Goal: Task Accomplishment & Management: Manage account settings

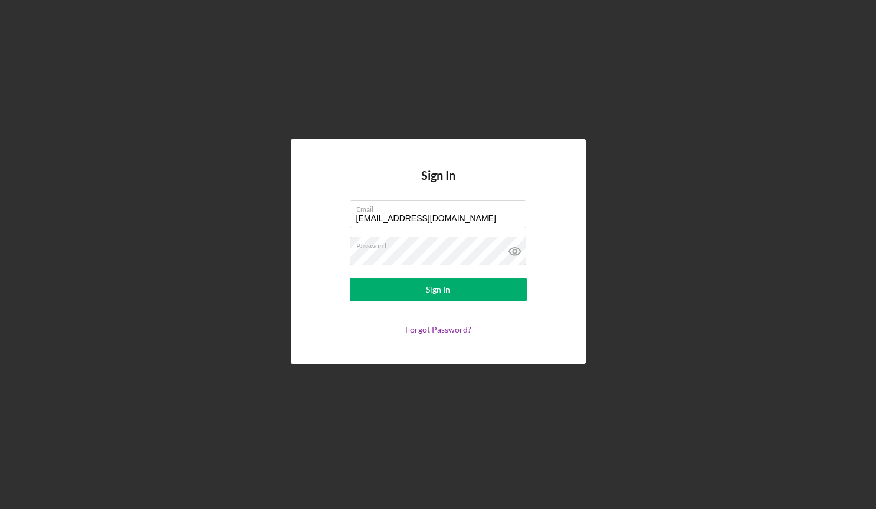
type input "[EMAIL_ADDRESS][DOMAIN_NAME]"
click at [442, 275] on form "Email [EMAIL_ADDRESS][DOMAIN_NAME] Password Sign In Forgot Password?" at bounding box center [438, 267] width 236 height 134
click at [437, 284] on div "Sign In" at bounding box center [438, 290] width 24 height 24
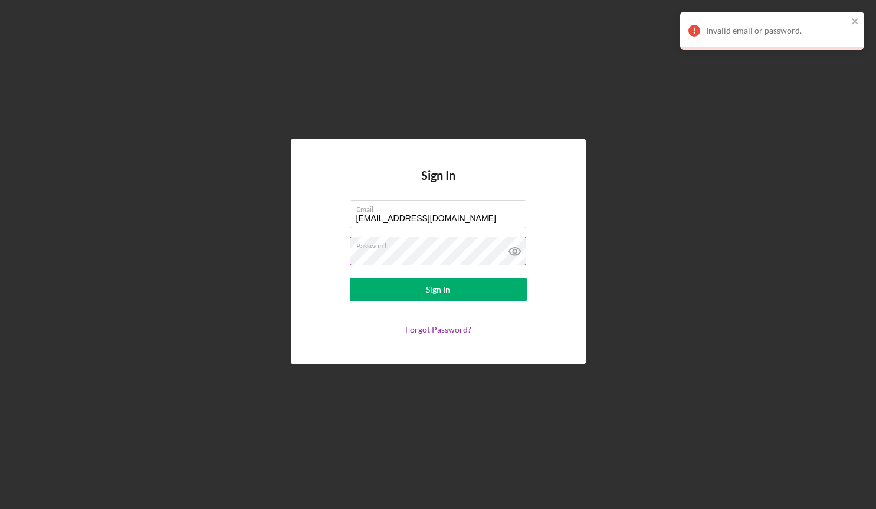
click at [514, 248] on icon at bounding box center [513, 252] width 11 height 8
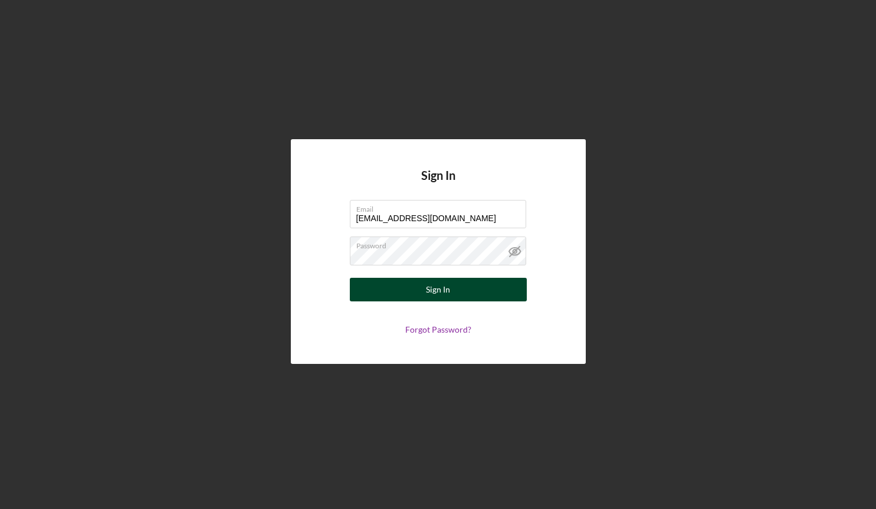
click at [432, 288] on div "Sign In" at bounding box center [438, 290] width 24 height 24
click at [420, 280] on button "Sign In" at bounding box center [438, 290] width 177 height 24
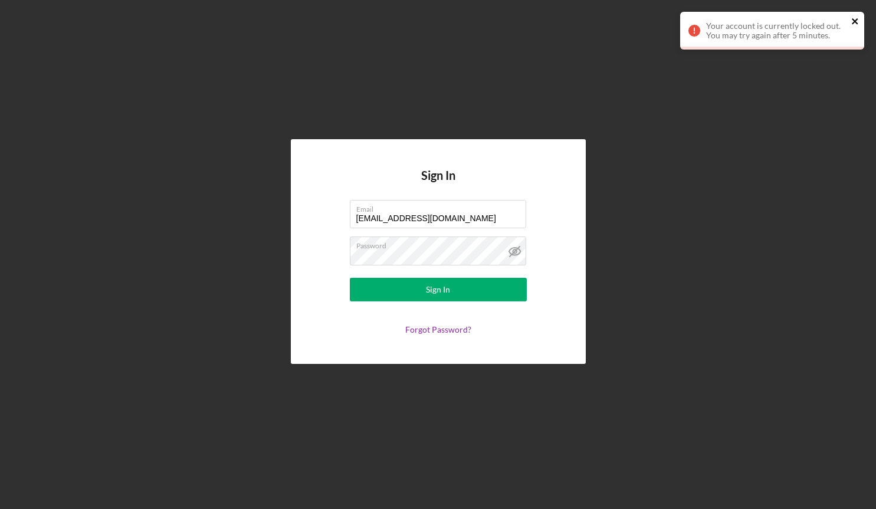
click at [858, 19] on icon "close" at bounding box center [855, 21] width 8 height 9
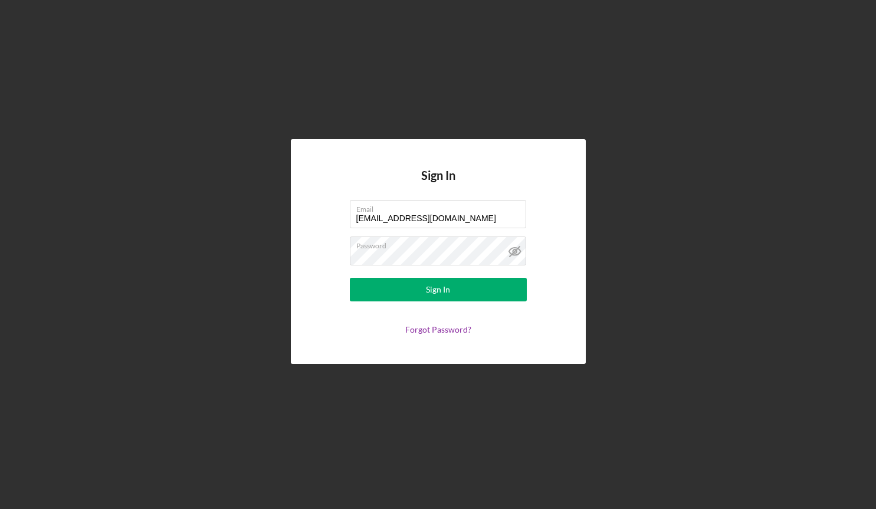
click at [382, 27] on div "Sign In Email [EMAIL_ADDRESS][DOMAIN_NAME] Password Sign In Forgot Password?" at bounding box center [438, 251] width 864 height 503
